Goal: Task Accomplishment & Management: Manage account settings

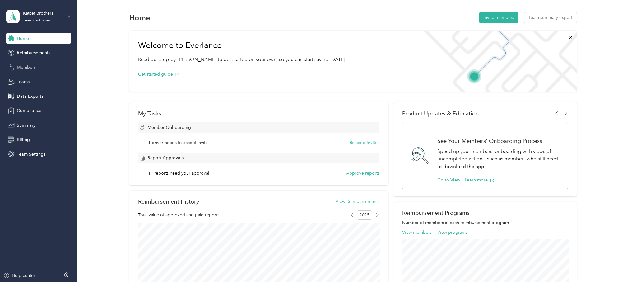
click at [27, 66] on span "Members" at bounding box center [26, 67] width 19 height 7
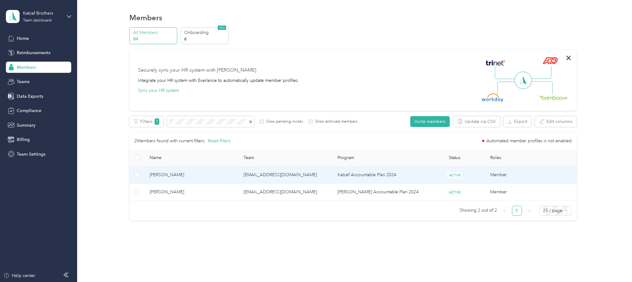
click at [252, 174] on td "[EMAIL_ADDRESS][DOMAIN_NAME]" at bounding box center [286, 174] width 94 height 17
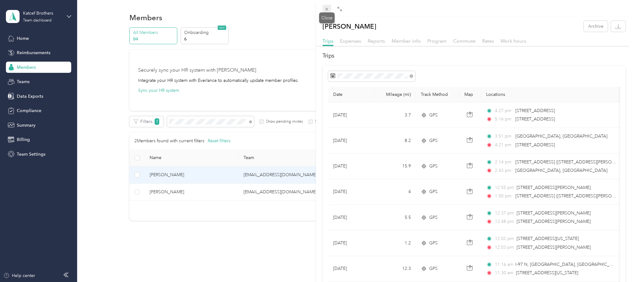
click at [326, 8] on icon at bounding box center [326, 9] width 5 height 5
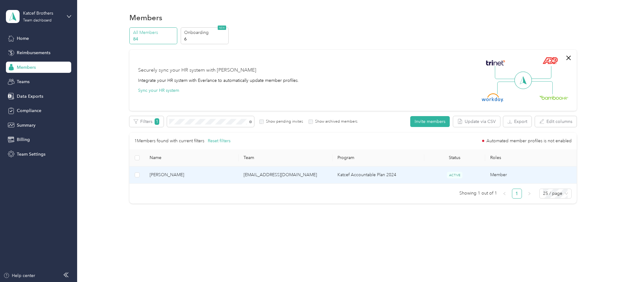
click at [209, 175] on span "[PERSON_NAME]" at bounding box center [192, 174] width 84 height 7
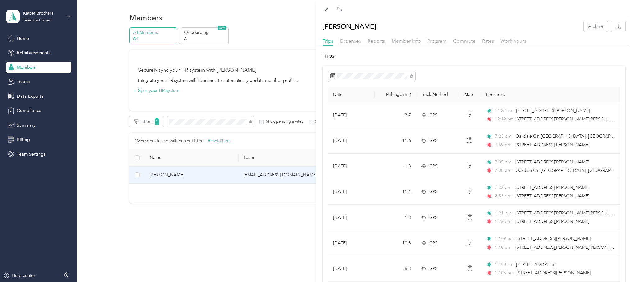
click at [181, 122] on div "[PERSON_NAME] Archive Trips Expenses Reports Member info Program Commute Rates …" at bounding box center [316, 141] width 632 height 282
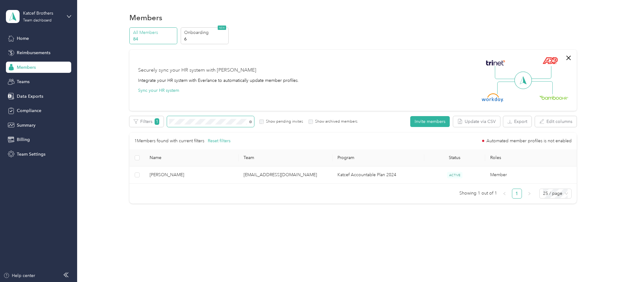
click at [165, 121] on div "Filters 1 Show pending invites Show archived members" at bounding box center [243, 121] width 228 height 11
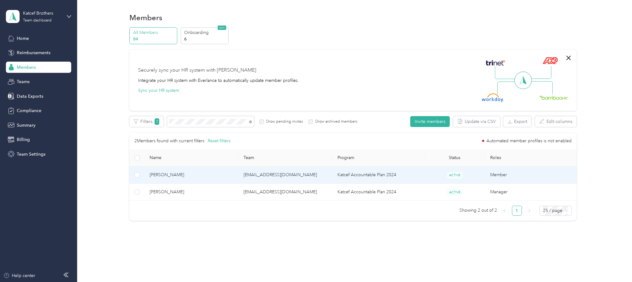
click at [250, 173] on td "[EMAIL_ADDRESS][DOMAIN_NAME]" at bounding box center [286, 174] width 94 height 17
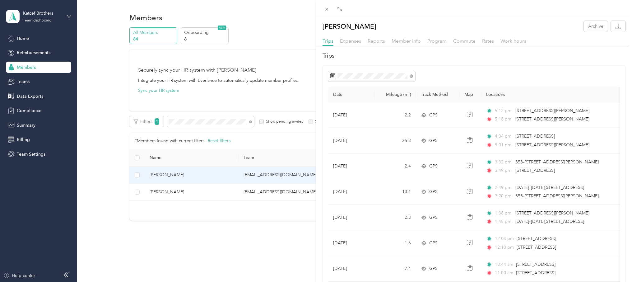
click at [179, 122] on div "[PERSON_NAME] Archive Trips Expenses Reports Member info Program Commute Rates …" at bounding box center [316, 141] width 632 height 282
